Goal: Information Seeking & Learning: Understand process/instructions

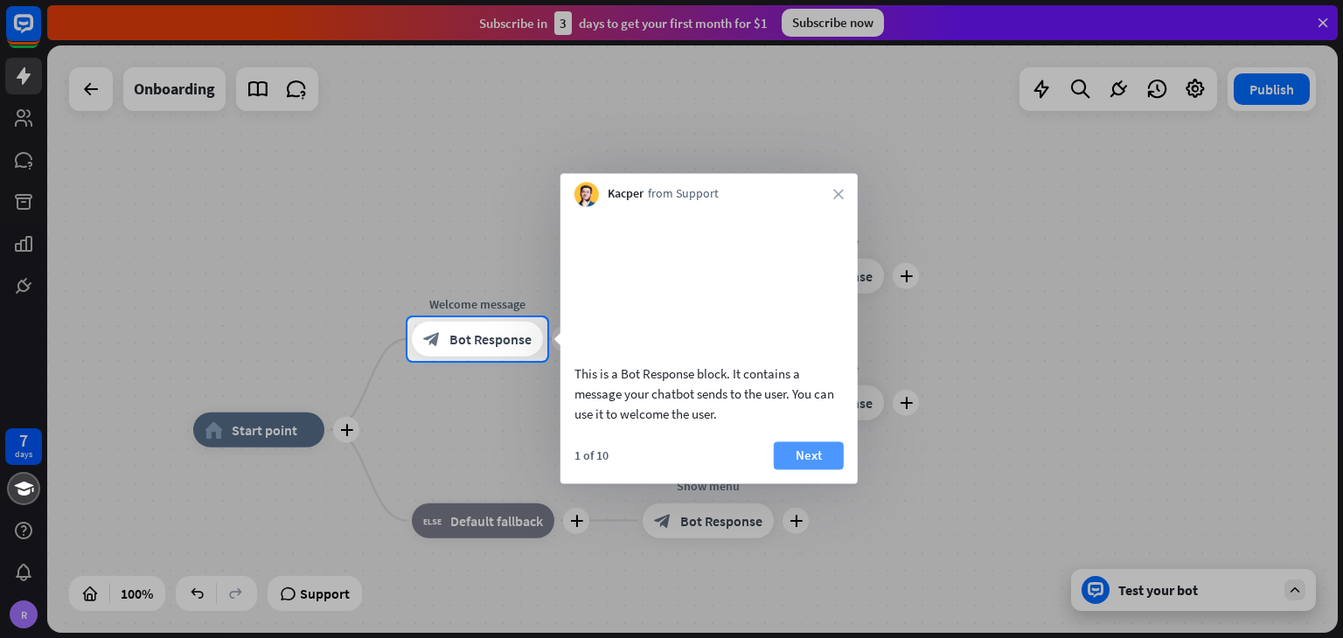
click at [830, 469] on button "Next" at bounding box center [809, 455] width 70 height 28
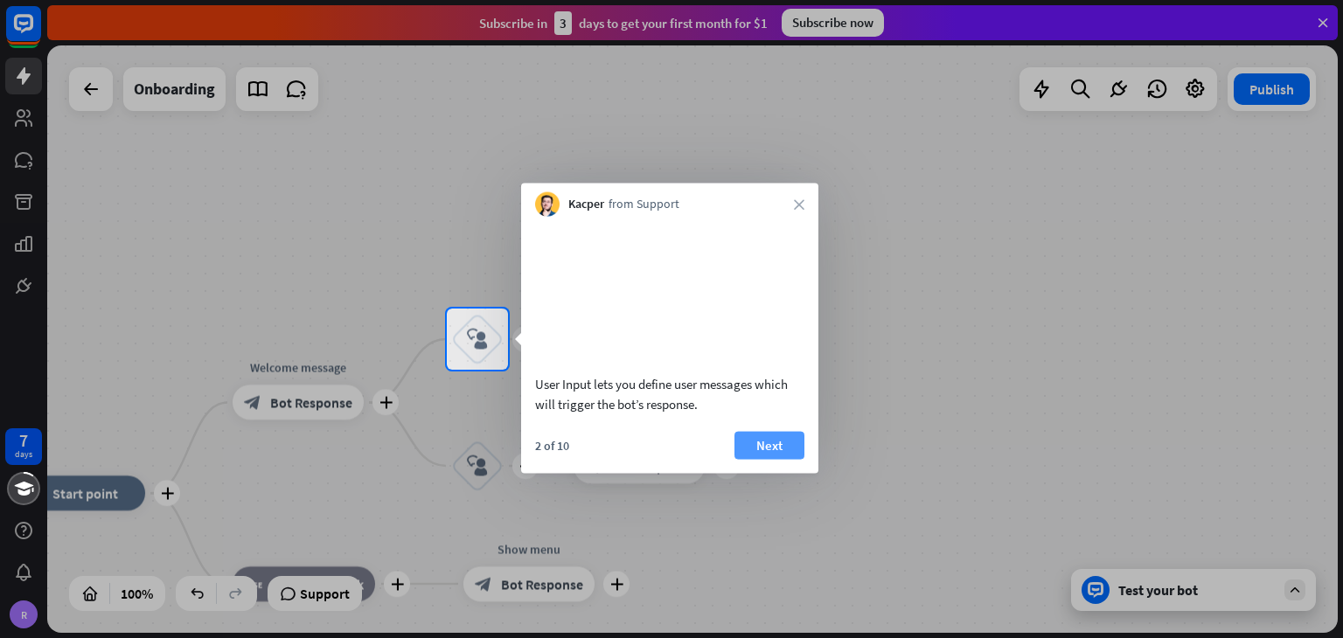
click at [784, 459] on button "Next" at bounding box center [769, 445] width 70 height 28
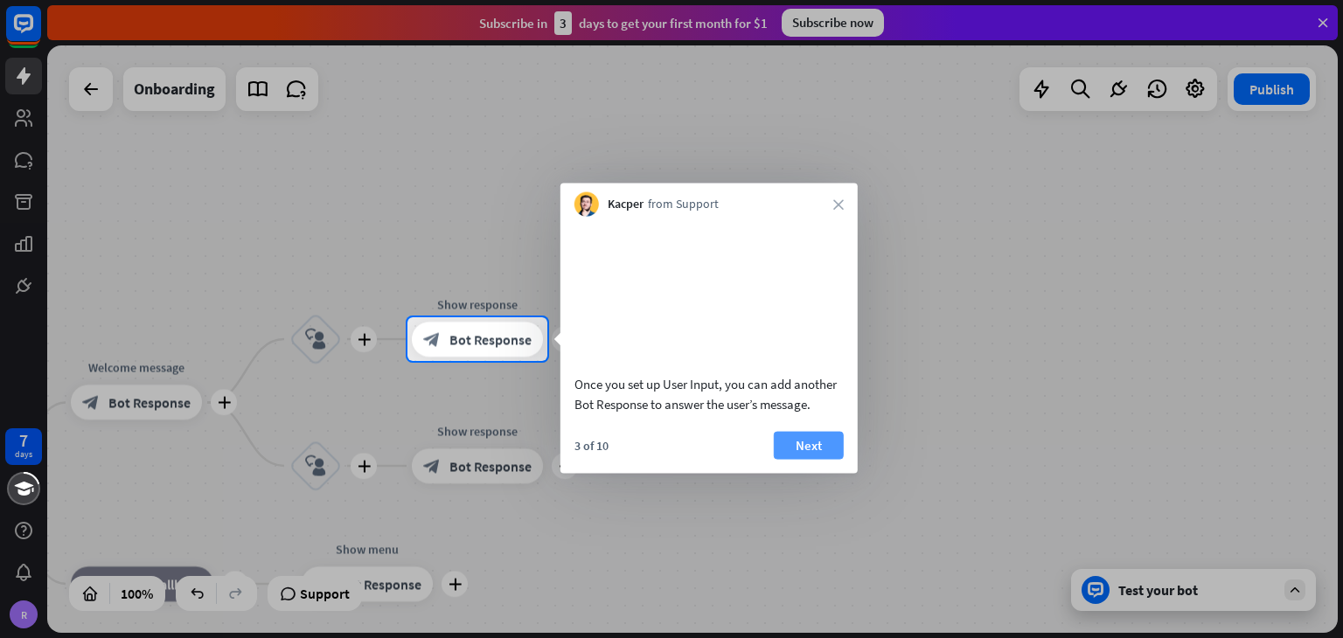
click at [815, 455] on button "Next" at bounding box center [809, 445] width 70 height 28
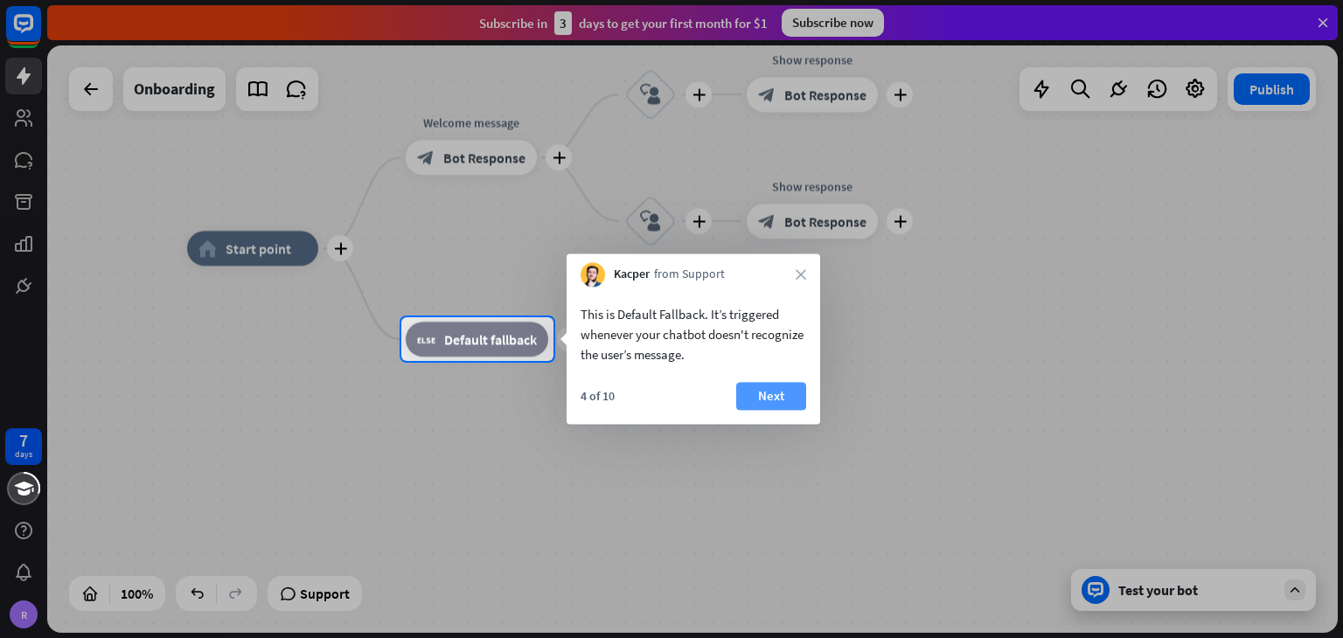
click at [796, 394] on button "Next" at bounding box center [771, 396] width 70 height 28
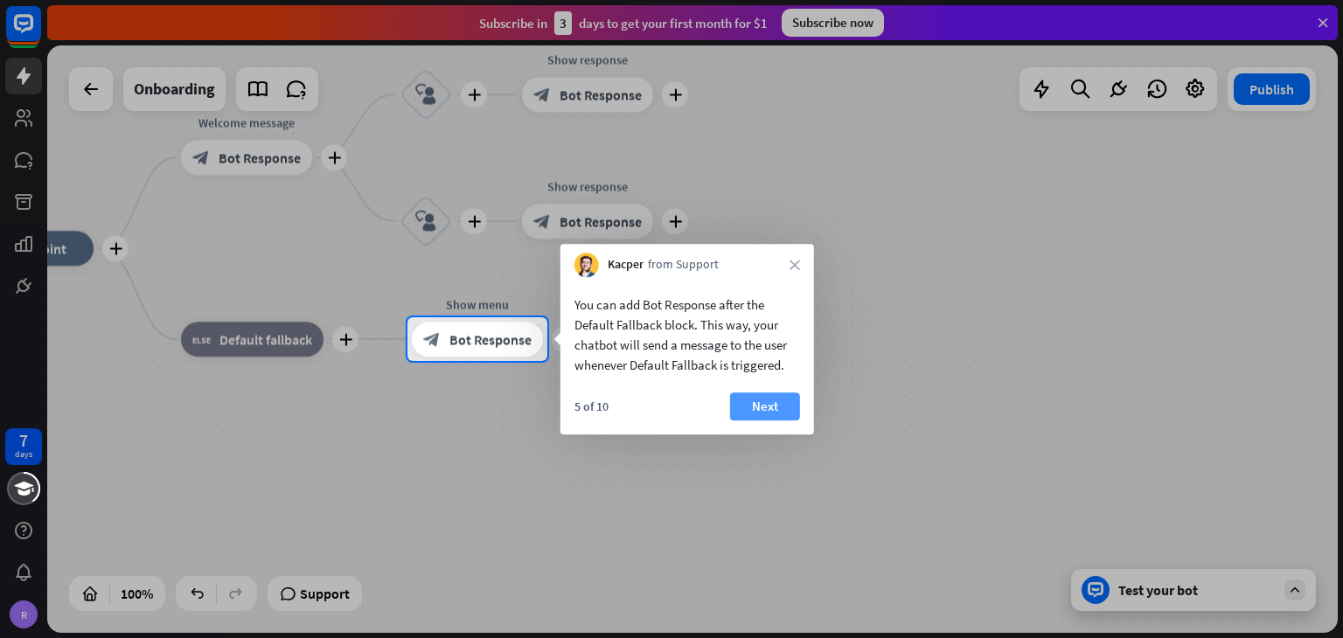
click at [759, 404] on button "Next" at bounding box center [765, 406] width 70 height 28
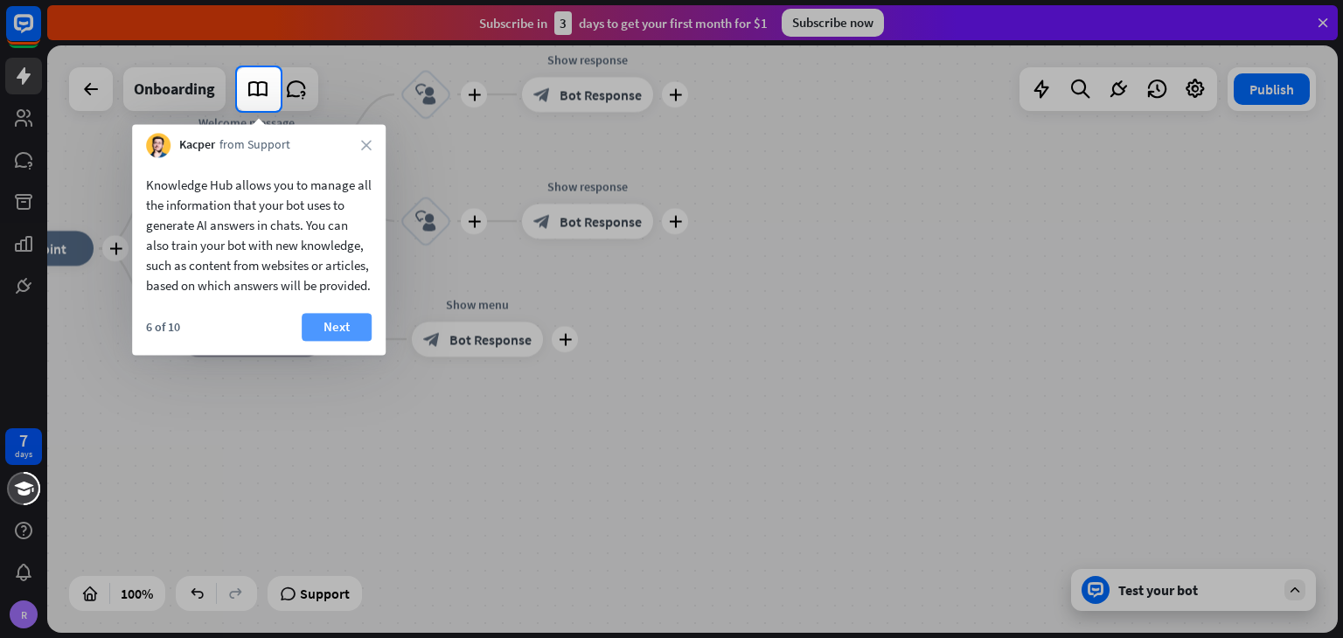
click at [345, 340] on button "Next" at bounding box center [337, 327] width 70 height 28
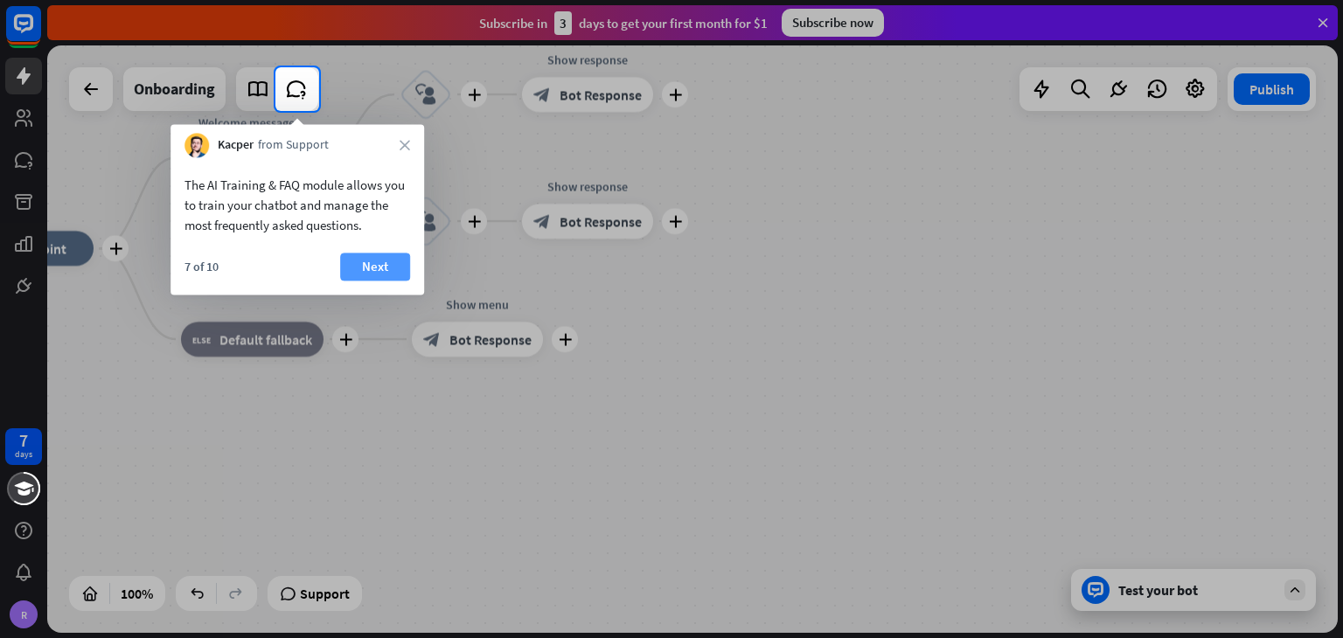
click at [362, 260] on button "Next" at bounding box center [375, 267] width 70 height 28
